Goal: Task Accomplishment & Management: Use online tool/utility

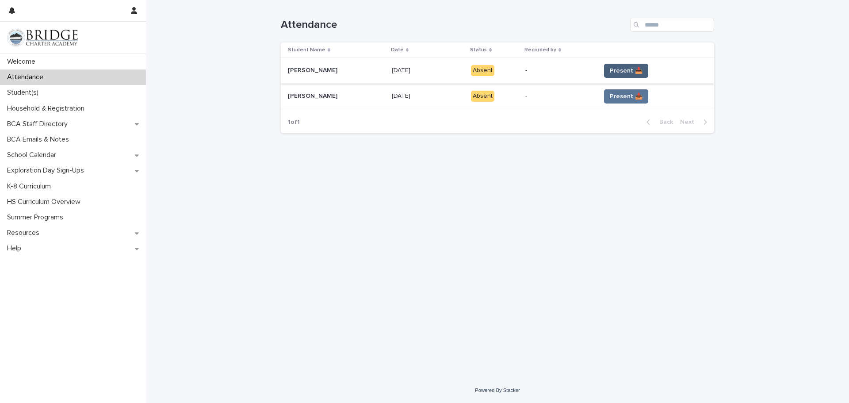
click at [621, 69] on span "Present 📥" at bounding box center [626, 70] width 33 height 9
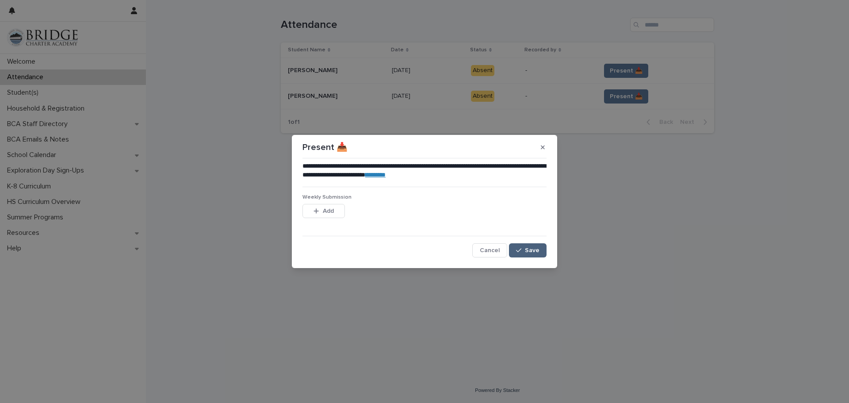
click at [538, 249] on span "Save" at bounding box center [532, 250] width 15 height 6
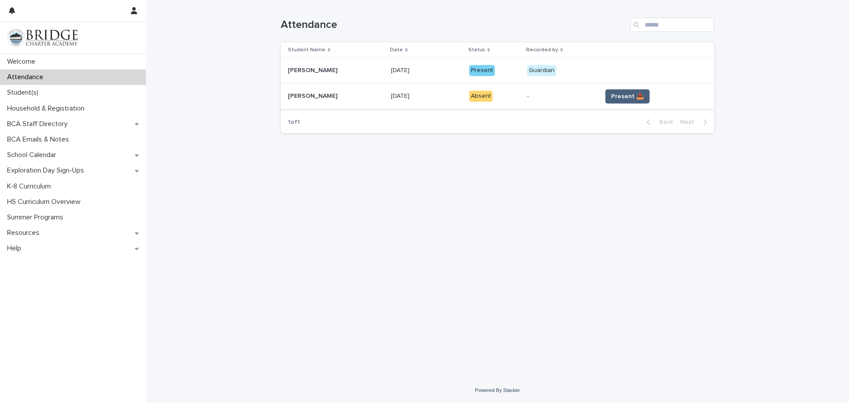
click at [612, 92] on span "Present 📥" at bounding box center [627, 96] width 33 height 9
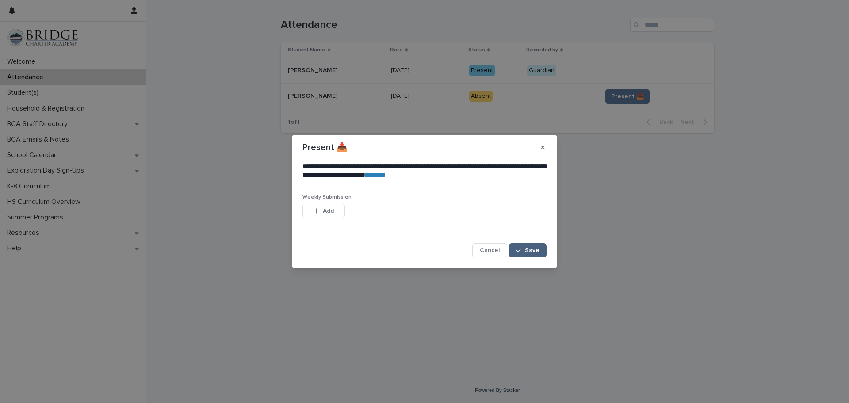
click at [533, 251] on span "Save" at bounding box center [532, 250] width 15 height 6
